Goal: Information Seeking & Learning: Learn about a topic

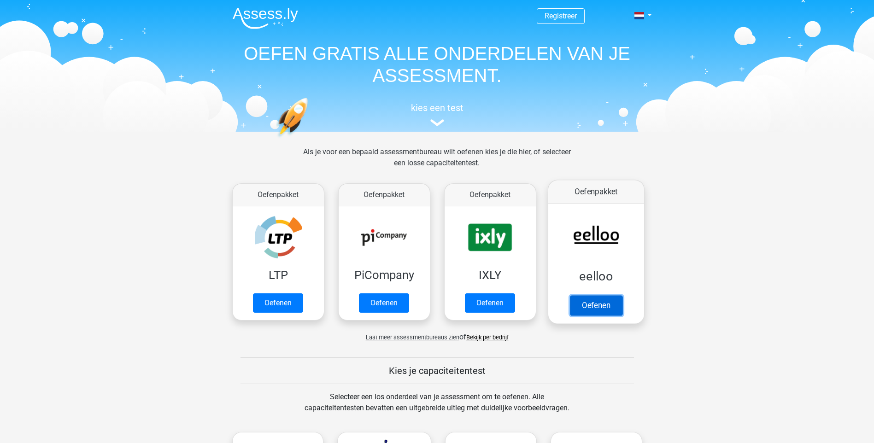
click at [595, 305] on link "Oefenen" at bounding box center [595, 305] width 53 height 20
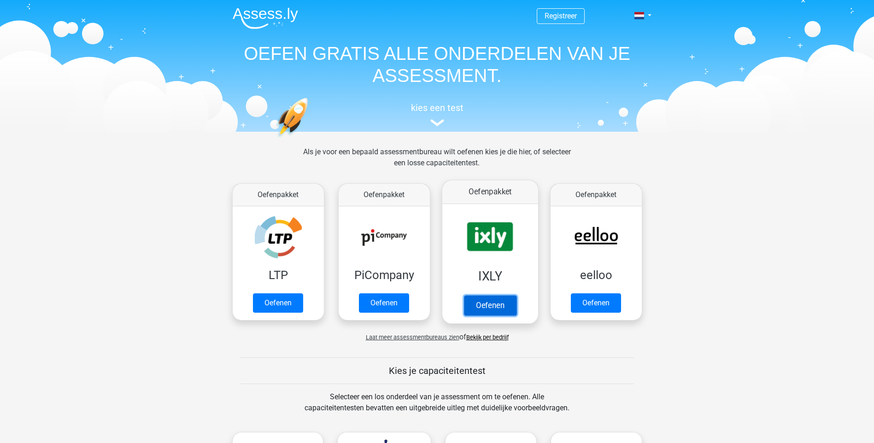
click at [480, 305] on link "Oefenen" at bounding box center [489, 305] width 53 height 20
click at [440, 123] on img at bounding box center [437, 122] width 14 height 7
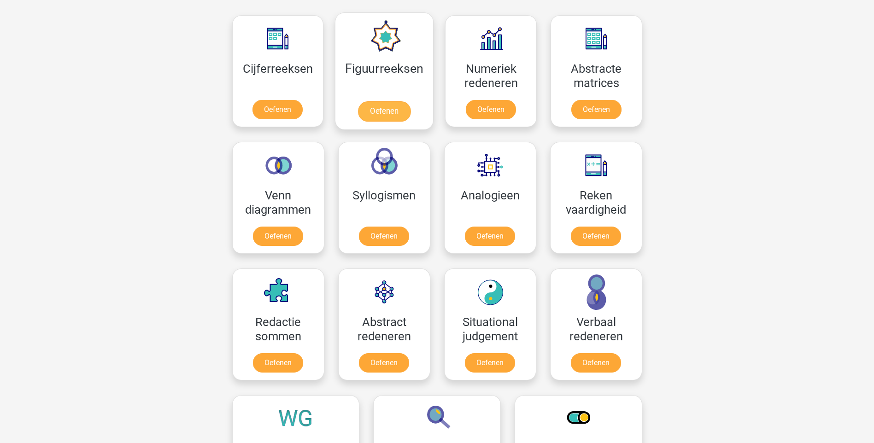
scroll to position [450, 0]
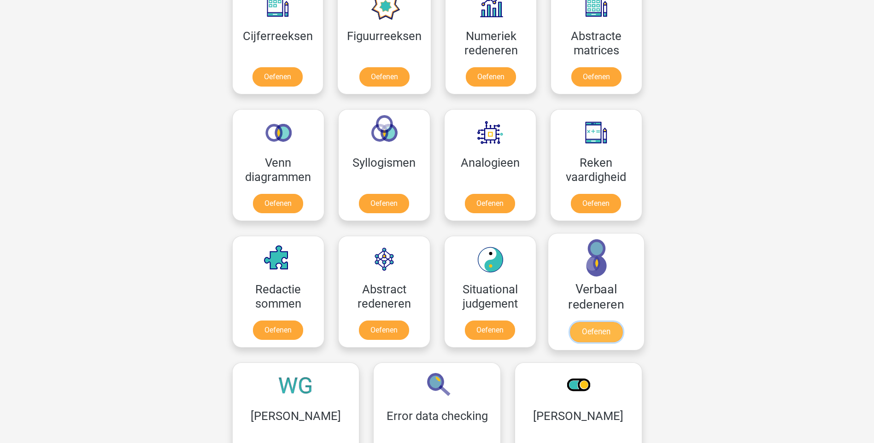
click at [598, 334] on link "Oefenen" at bounding box center [595, 332] width 53 height 20
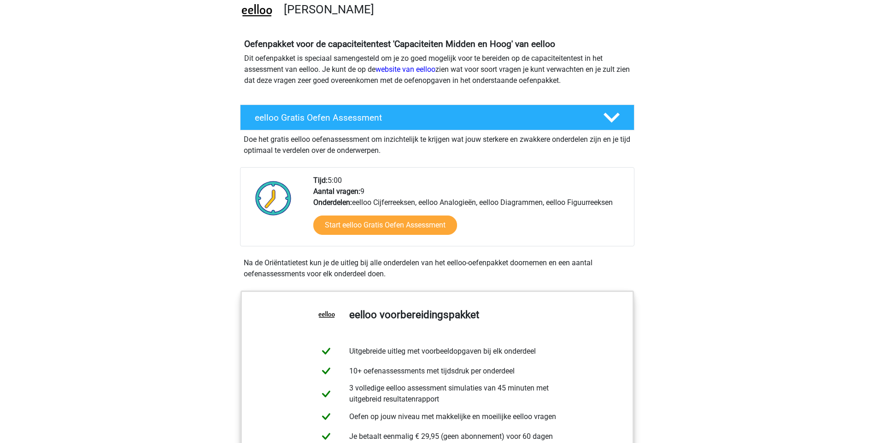
scroll to position [138, 0]
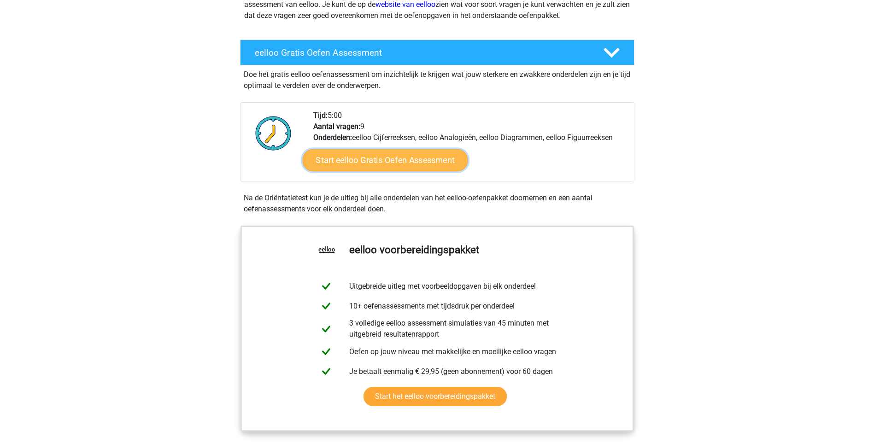
click at [410, 159] on link "Start eelloo Gratis Oefen Assessment" at bounding box center [384, 160] width 165 height 22
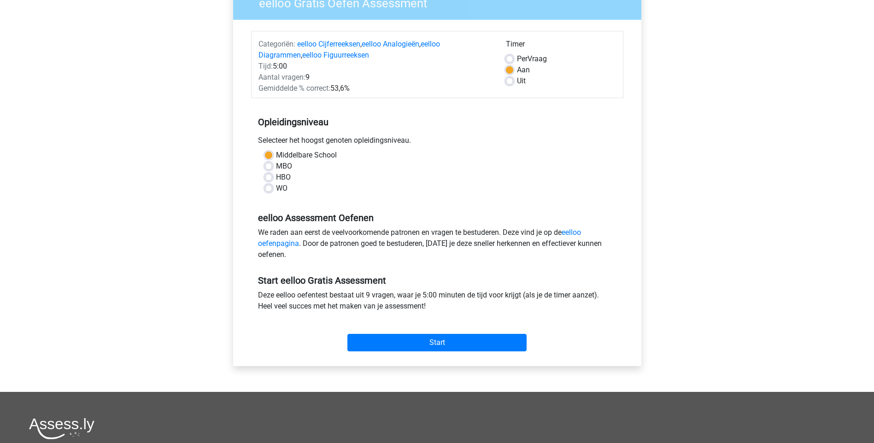
scroll to position [92, 0]
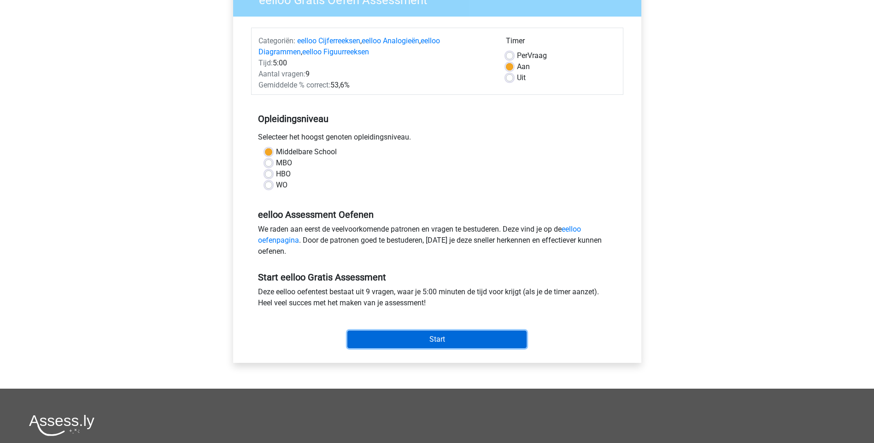
click at [428, 340] on input "Start" at bounding box center [436, 340] width 179 height 18
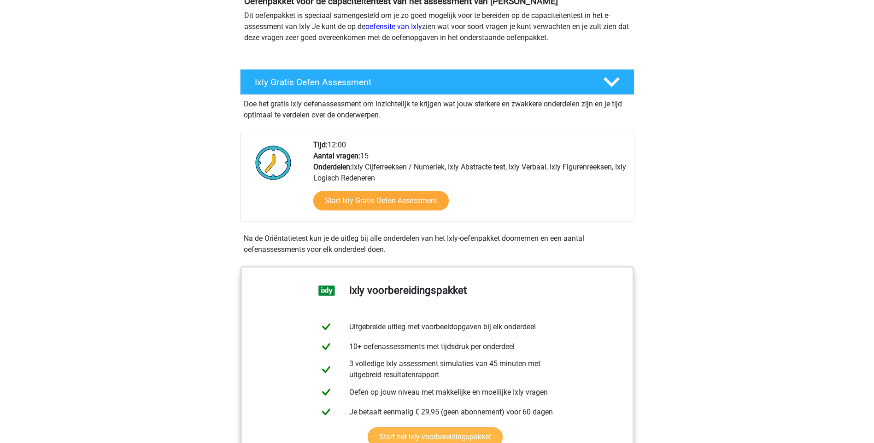
scroll to position [184, 0]
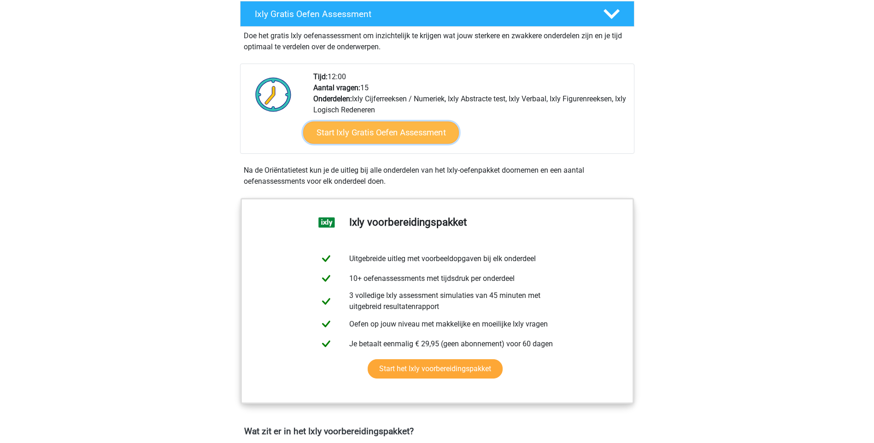
click at [371, 134] on link "Start Ixly Gratis Oefen Assessment" at bounding box center [381, 133] width 156 height 22
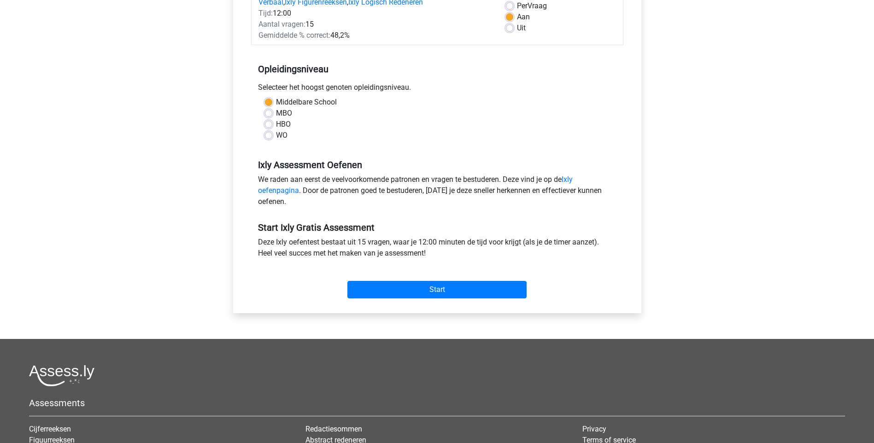
scroll to position [138, 0]
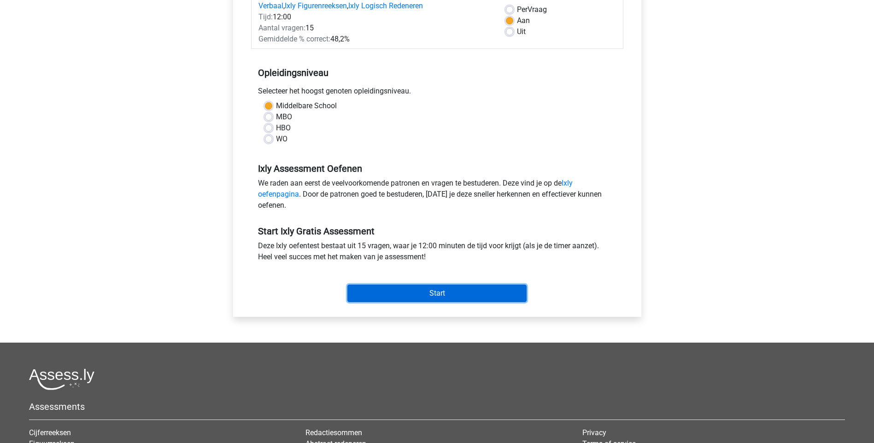
click at [446, 289] on input "Start" at bounding box center [436, 294] width 179 height 18
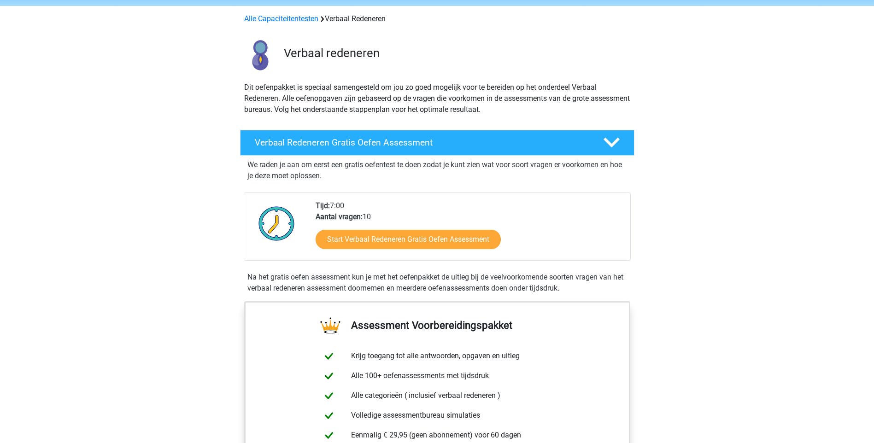
scroll to position [92, 0]
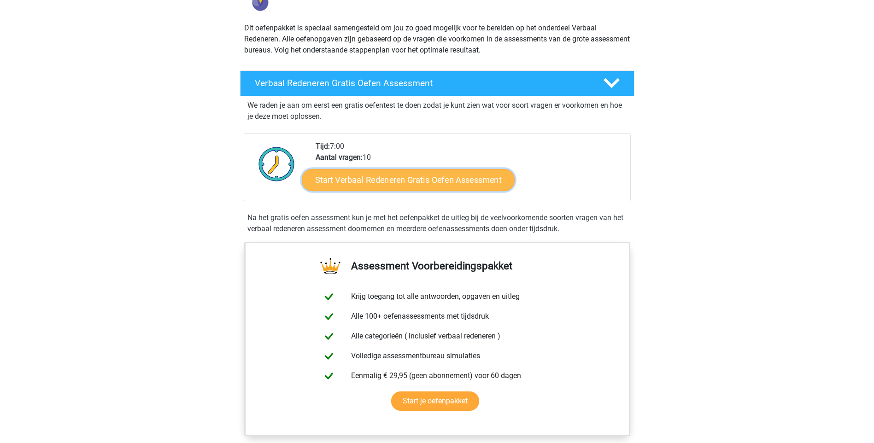
click at [403, 182] on link "Start Verbaal Redeneren Gratis Oefen Assessment" at bounding box center [408, 180] width 213 height 22
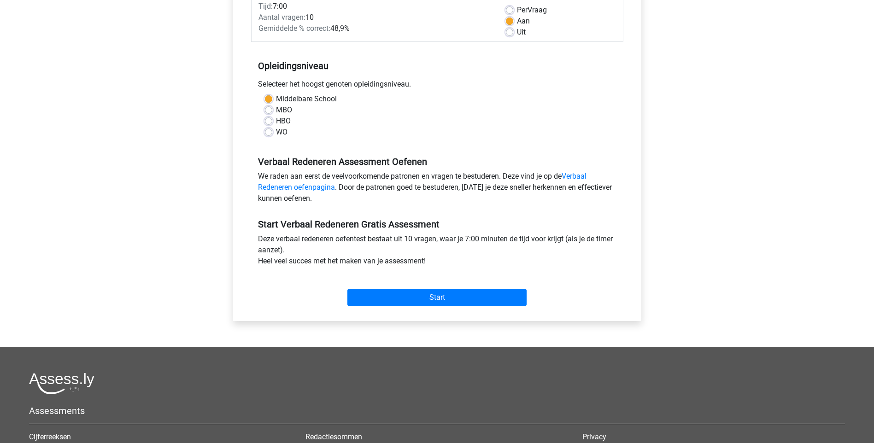
scroll to position [138, 0]
click at [417, 293] on input "Start" at bounding box center [436, 297] width 179 height 18
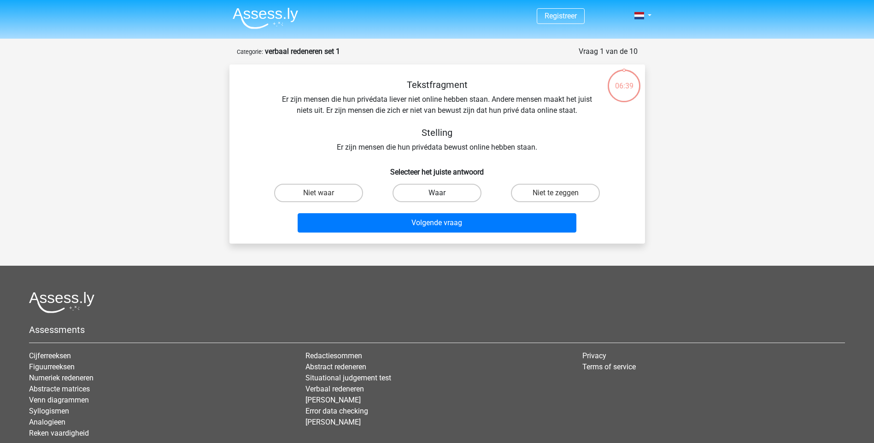
click at [447, 191] on label "Waar" at bounding box center [437, 193] width 89 height 18
click at [443, 193] on input "Waar" at bounding box center [440, 196] width 6 height 6
radio input "true"
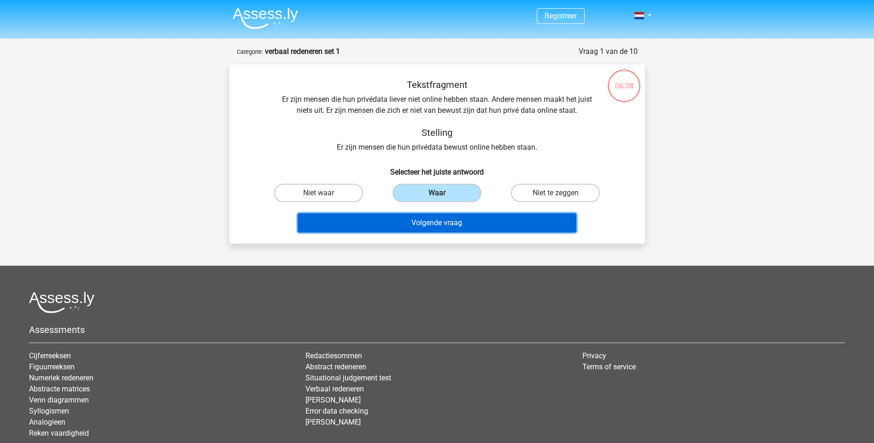
click at [442, 223] on button "Volgende vraag" at bounding box center [437, 222] width 279 height 19
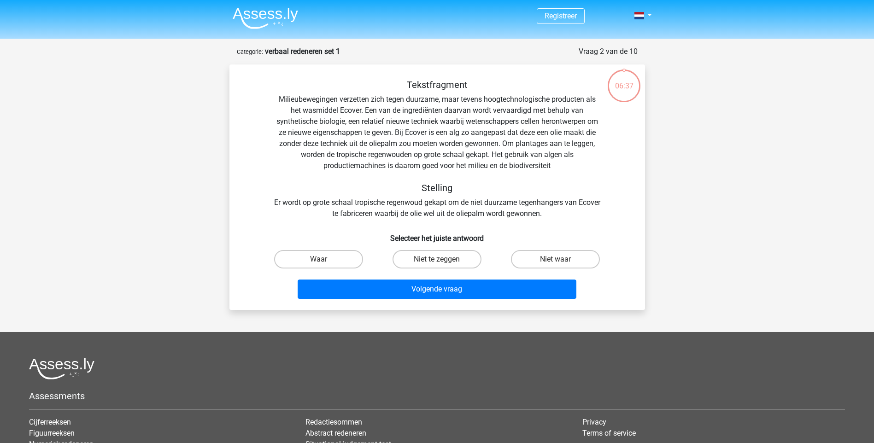
scroll to position [46, 0]
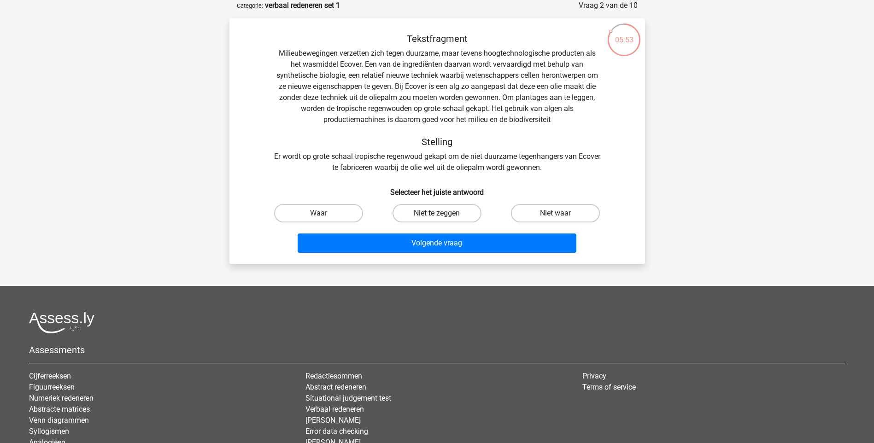
click at [447, 213] on label "Niet te zeggen" at bounding box center [437, 213] width 89 height 18
click at [443, 213] on input "Niet te zeggen" at bounding box center [440, 216] width 6 height 6
radio input "true"
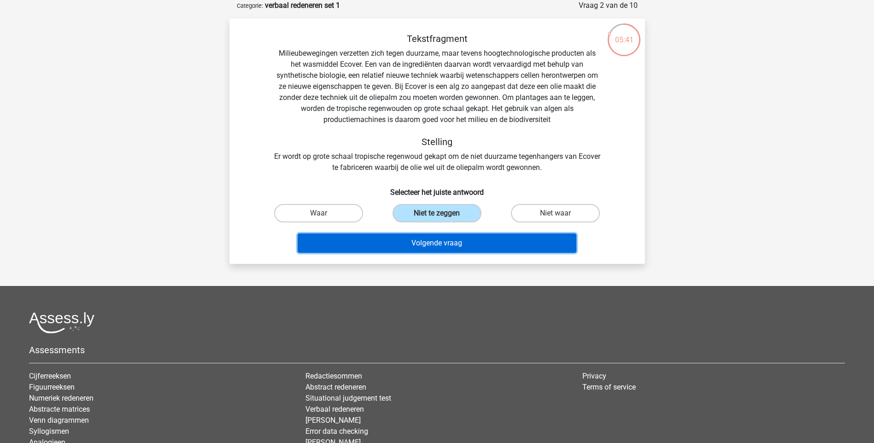
click at [428, 243] on button "Volgende vraag" at bounding box center [437, 243] width 279 height 19
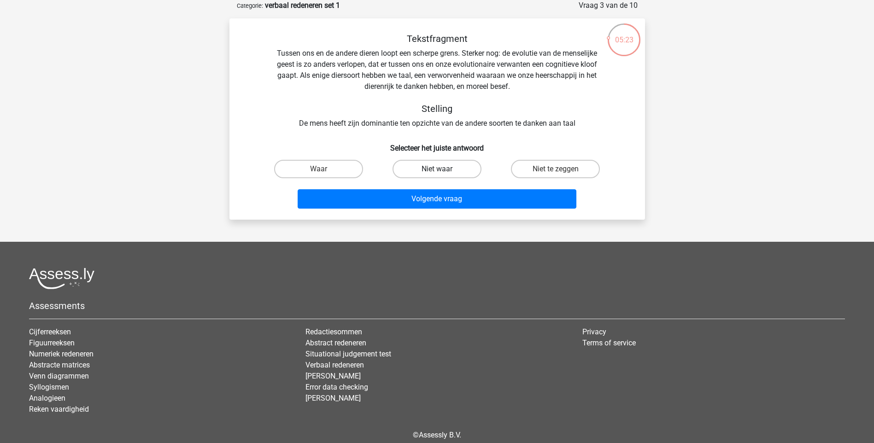
click at [447, 170] on label "Niet waar" at bounding box center [437, 169] width 89 height 18
click at [443, 170] on input "Niet waar" at bounding box center [440, 172] width 6 height 6
radio input "true"
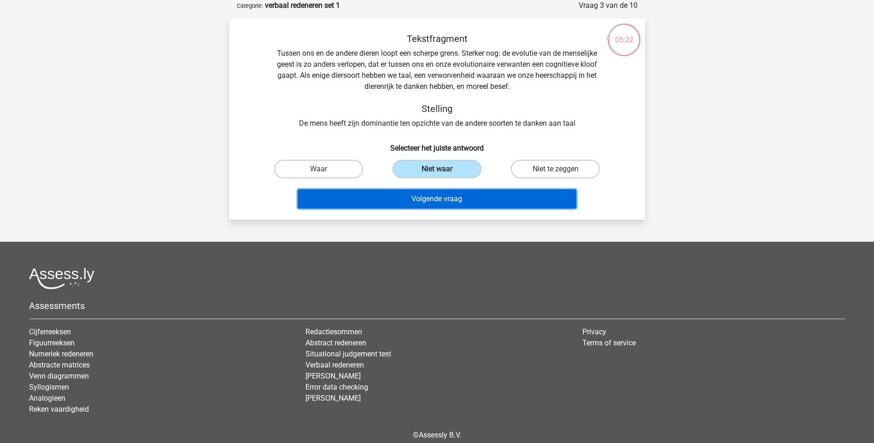
click at [438, 197] on button "Volgende vraag" at bounding box center [437, 198] width 279 height 19
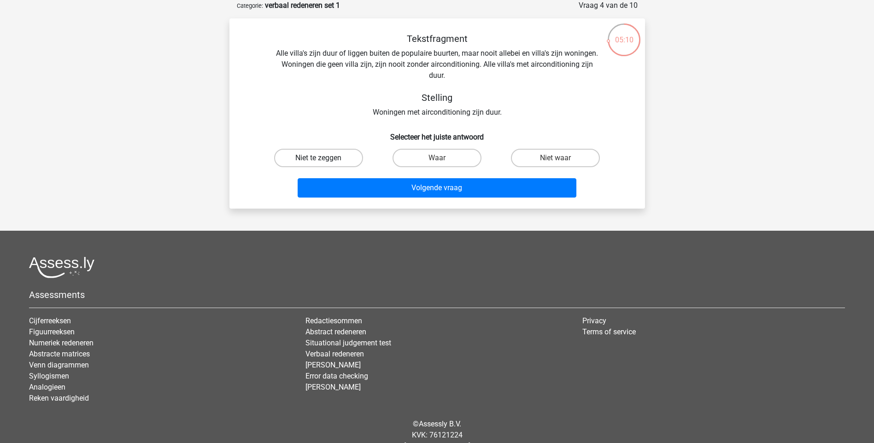
click at [317, 156] on label "Niet te zeggen" at bounding box center [318, 158] width 89 height 18
click at [318, 158] on input "Niet te zeggen" at bounding box center [321, 161] width 6 height 6
radio input "true"
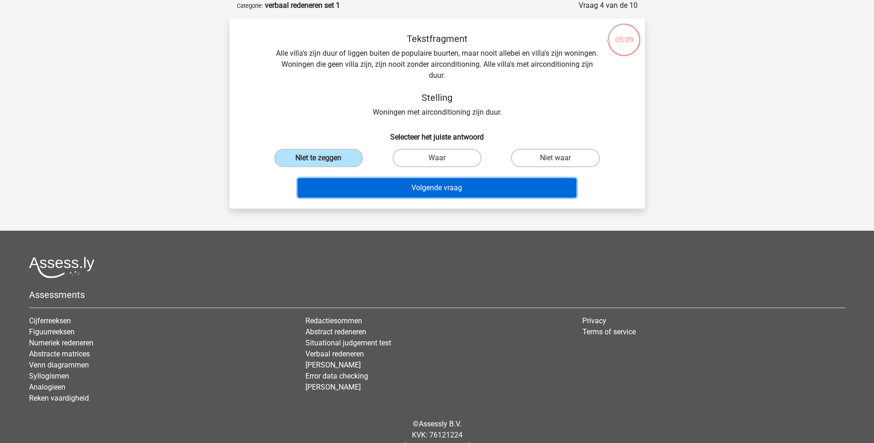
click at [447, 190] on button "Volgende vraag" at bounding box center [437, 187] width 279 height 19
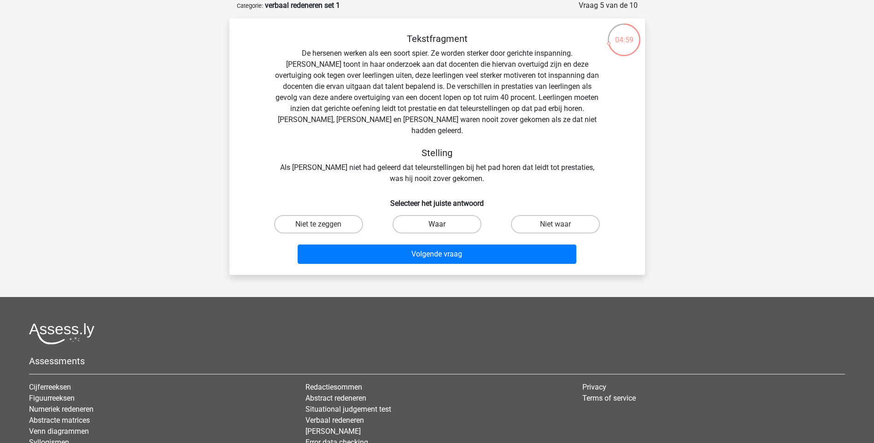
click at [455, 215] on label "Waar" at bounding box center [437, 224] width 89 height 18
click at [443, 224] on input "Waar" at bounding box center [440, 227] width 6 height 6
radio input "true"
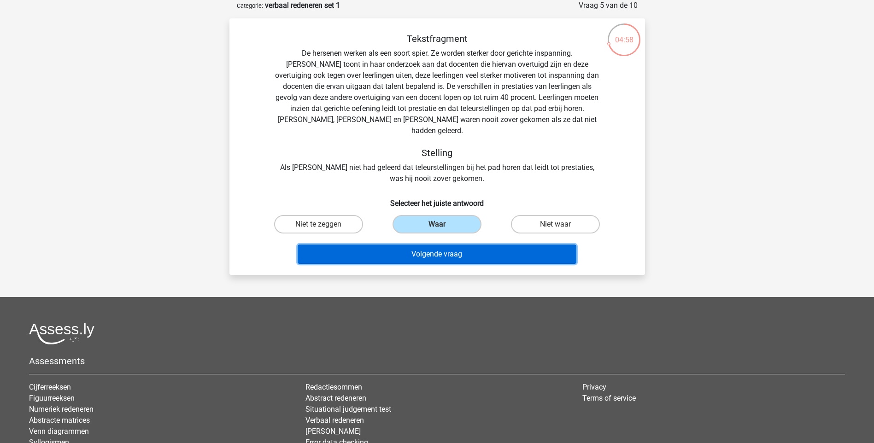
click at [441, 245] on button "Volgende vraag" at bounding box center [437, 254] width 279 height 19
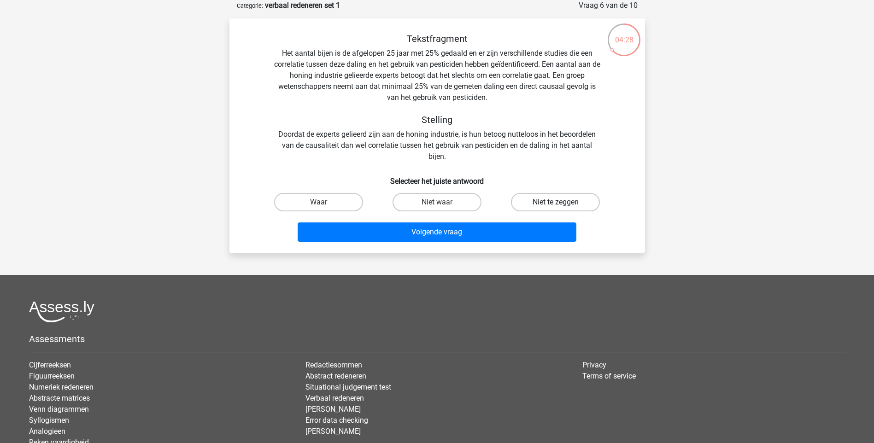
click at [567, 206] on label "Niet te zeggen" at bounding box center [555, 202] width 89 height 18
click at [562, 206] on input "Niet te zeggen" at bounding box center [559, 205] width 6 height 6
radio input "true"
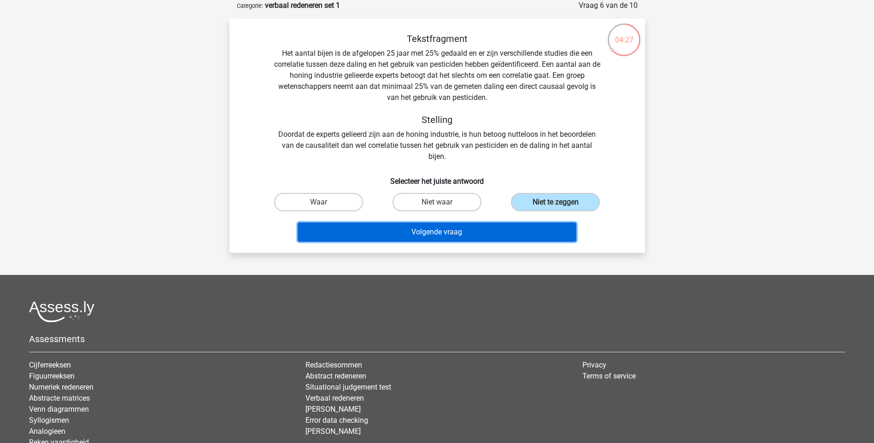
click at [475, 237] on button "Volgende vraag" at bounding box center [437, 232] width 279 height 19
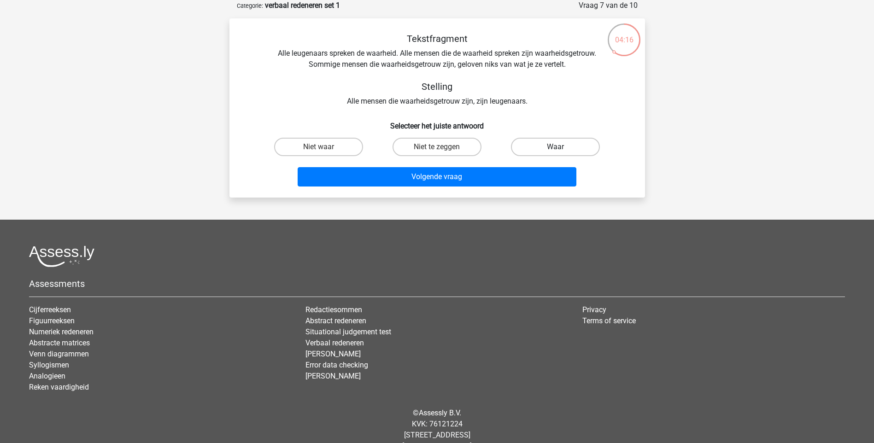
click at [541, 147] on label "Waar" at bounding box center [555, 147] width 89 height 18
click at [556, 147] on input "Waar" at bounding box center [559, 150] width 6 height 6
radio input "true"
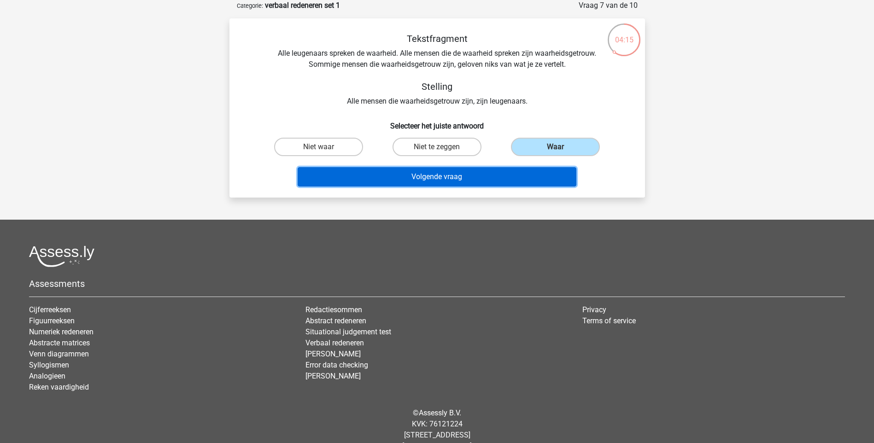
click at [447, 173] on button "Volgende vraag" at bounding box center [437, 176] width 279 height 19
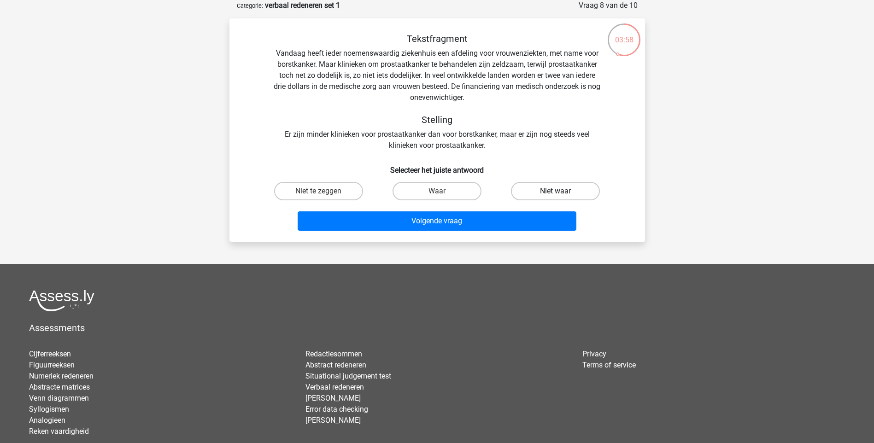
click at [558, 189] on label "Niet waar" at bounding box center [555, 191] width 89 height 18
click at [558, 191] on input "Niet waar" at bounding box center [559, 194] width 6 height 6
radio input "true"
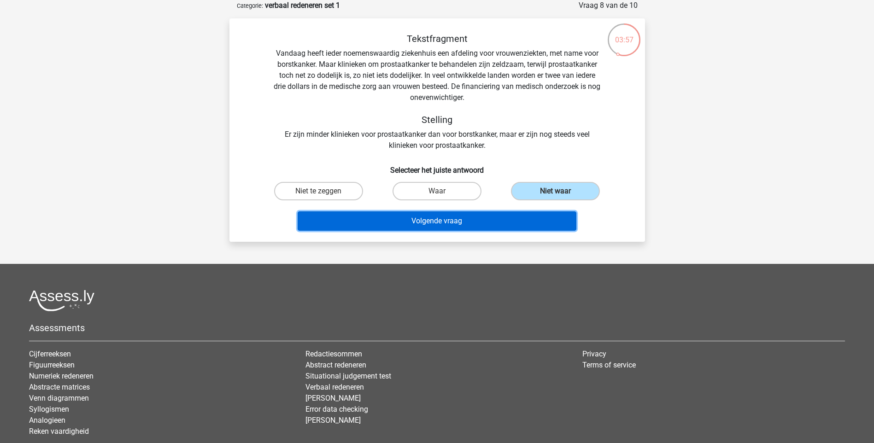
click at [459, 218] on button "Volgende vraag" at bounding box center [437, 220] width 279 height 19
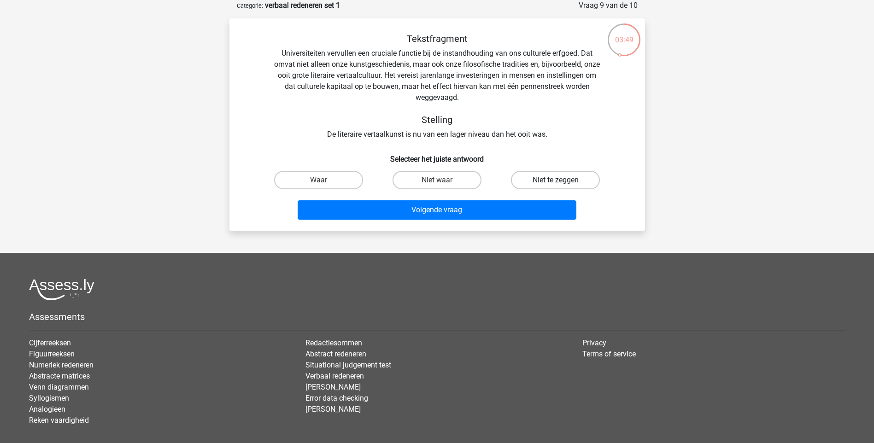
click at [529, 176] on label "Niet te zeggen" at bounding box center [555, 180] width 89 height 18
click at [556, 180] on input "Niet te zeggen" at bounding box center [559, 183] width 6 height 6
radio input "true"
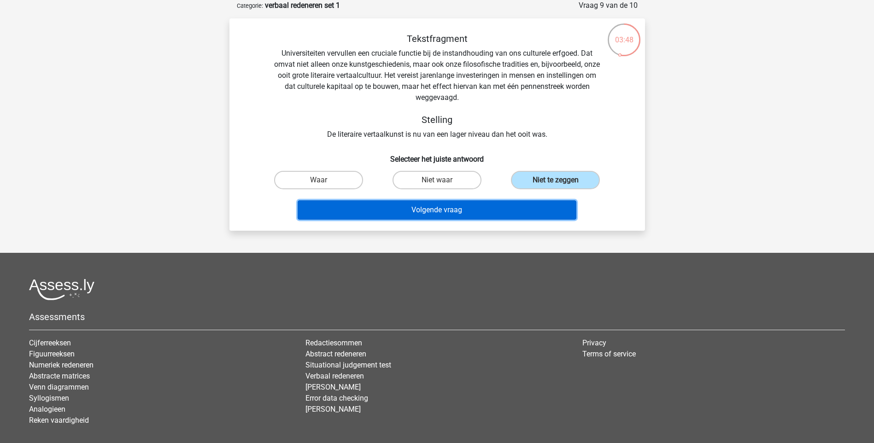
click at [432, 210] on button "Volgende vraag" at bounding box center [437, 209] width 279 height 19
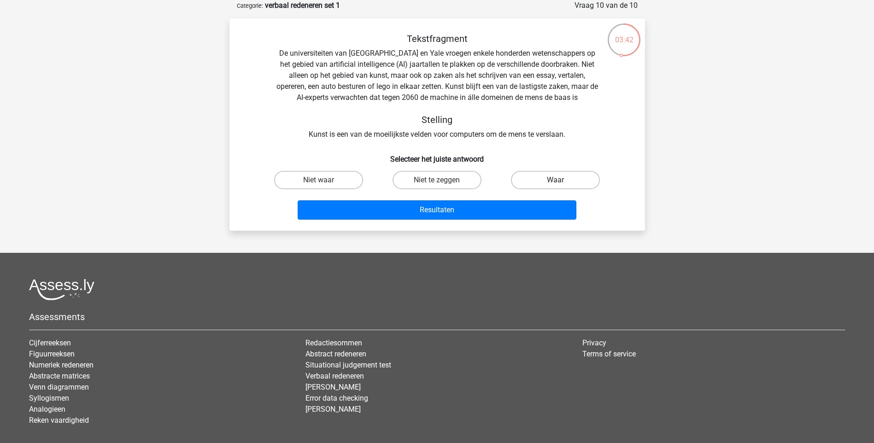
click at [536, 182] on label "Waar" at bounding box center [555, 180] width 89 height 18
click at [556, 182] on input "Waar" at bounding box center [559, 183] width 6 height 6
radio input "true"
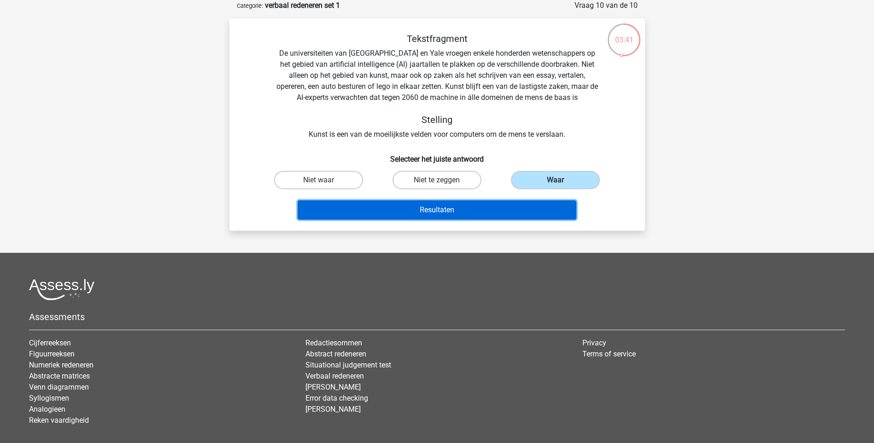
click at [459, 208] on button "Resultaten" at bounding box center [437, 209] width 279 height 19
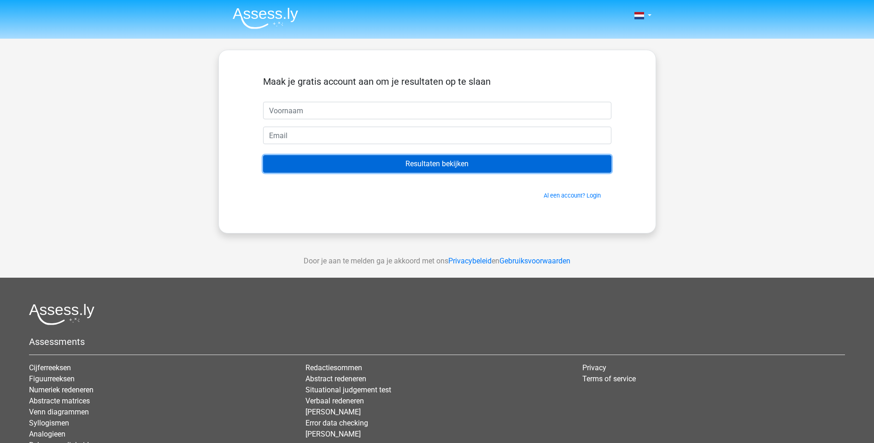
click at [456, 166] on input "Resultaten bekijken" at bounding box center [437, 164] width 348 height 18
